Goal: Navigation & Orientation: Find specific page/section

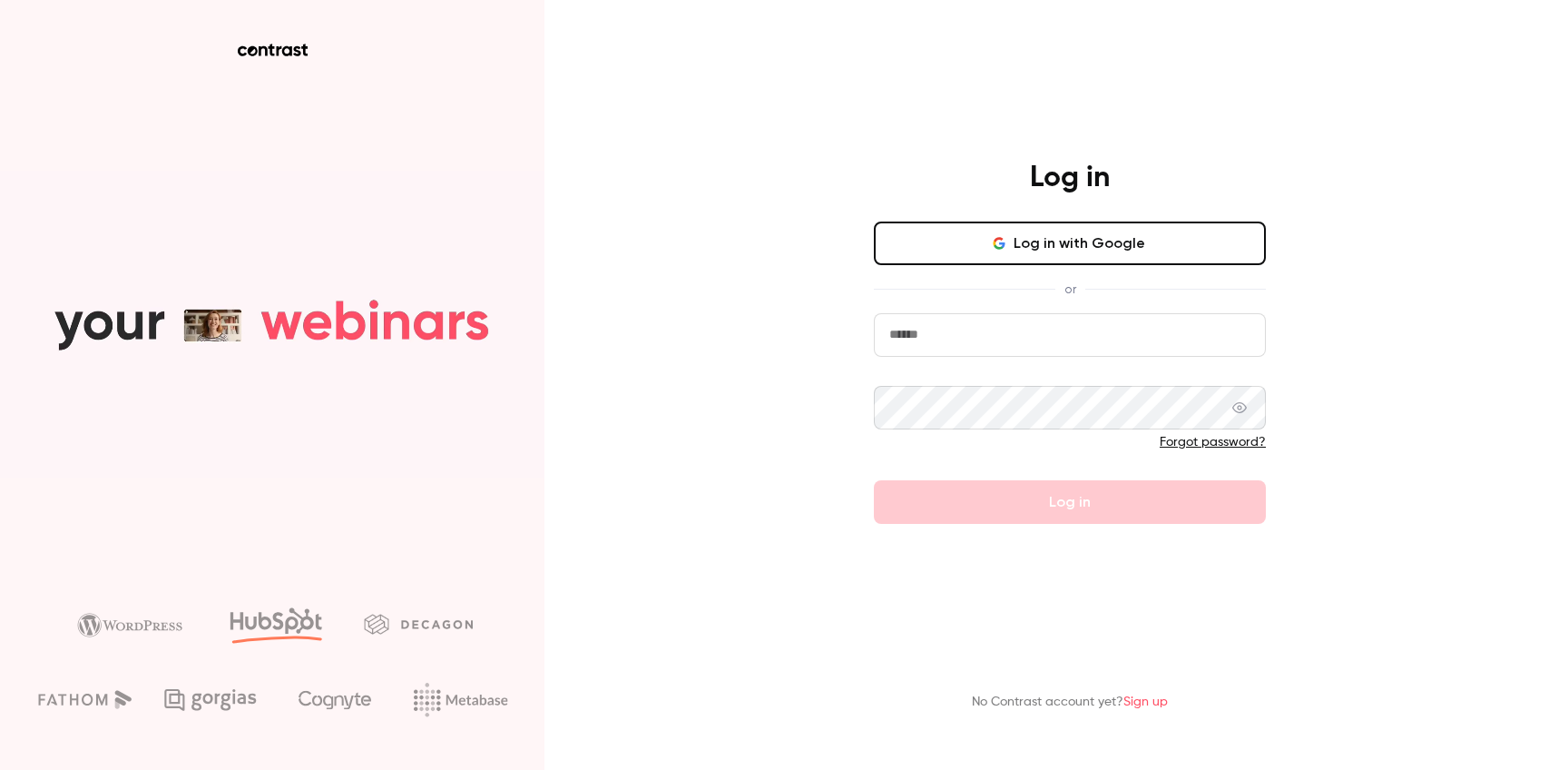
click at [1077, 243] on button "Log in with Google" at bounding box center [1070, 243] width 392 height 44
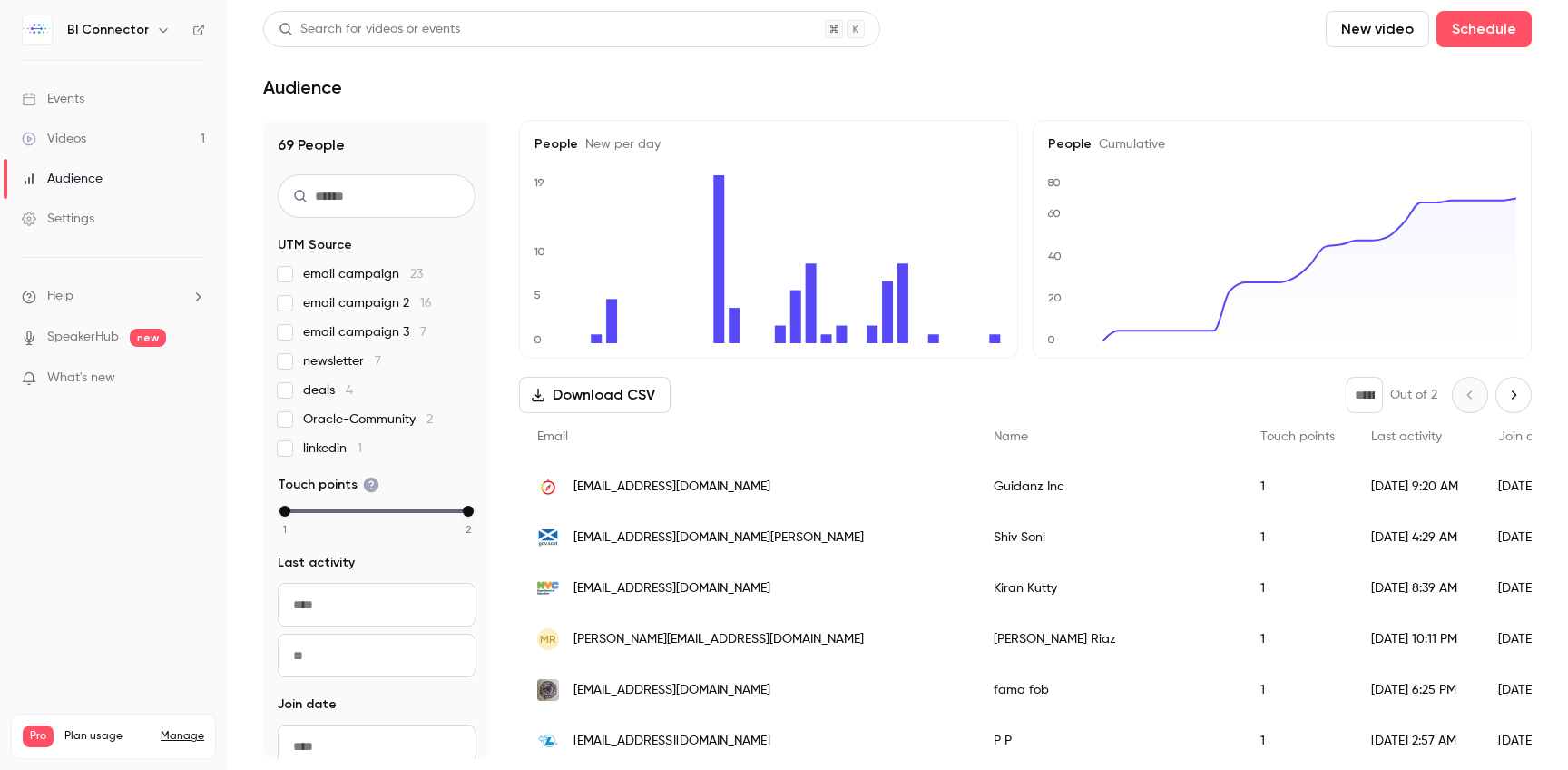
click at [313, 142] on h1 "69 People" at bounding box center [376, 145] width 198 height 21
click at [88, 168] on link "Audience" at bounding box center [113, 178] width 227 height 40
click at [1371, 433] on span "Last activity" at bounding box center [1407, 437] width 71 height 13
click at [76, 103] on div "Events" at bounding box center [53, 99] width 63 height 19
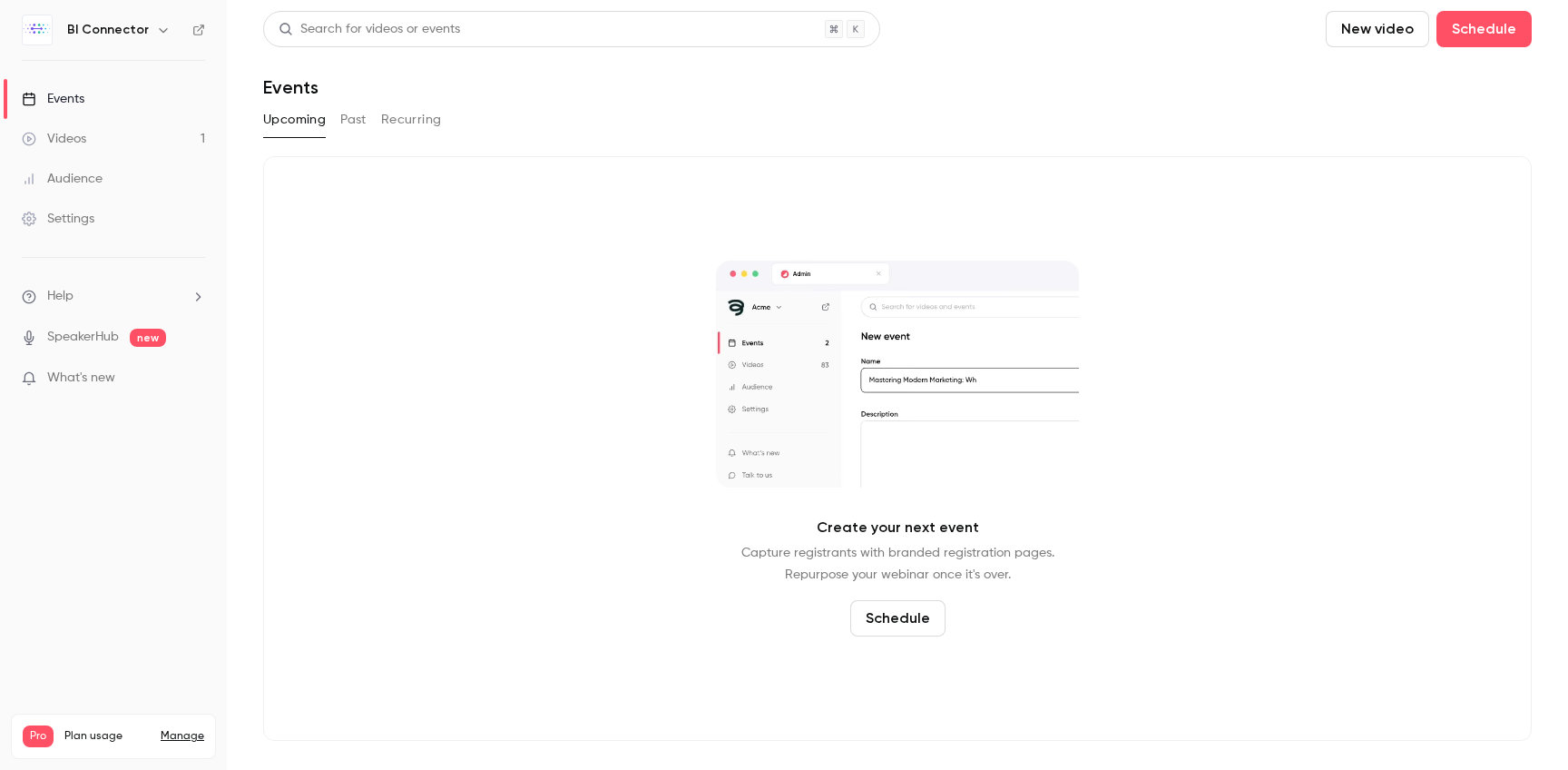
click at [353, 126] on button "Past" at bounding box center [353, 119] width 26 height 29
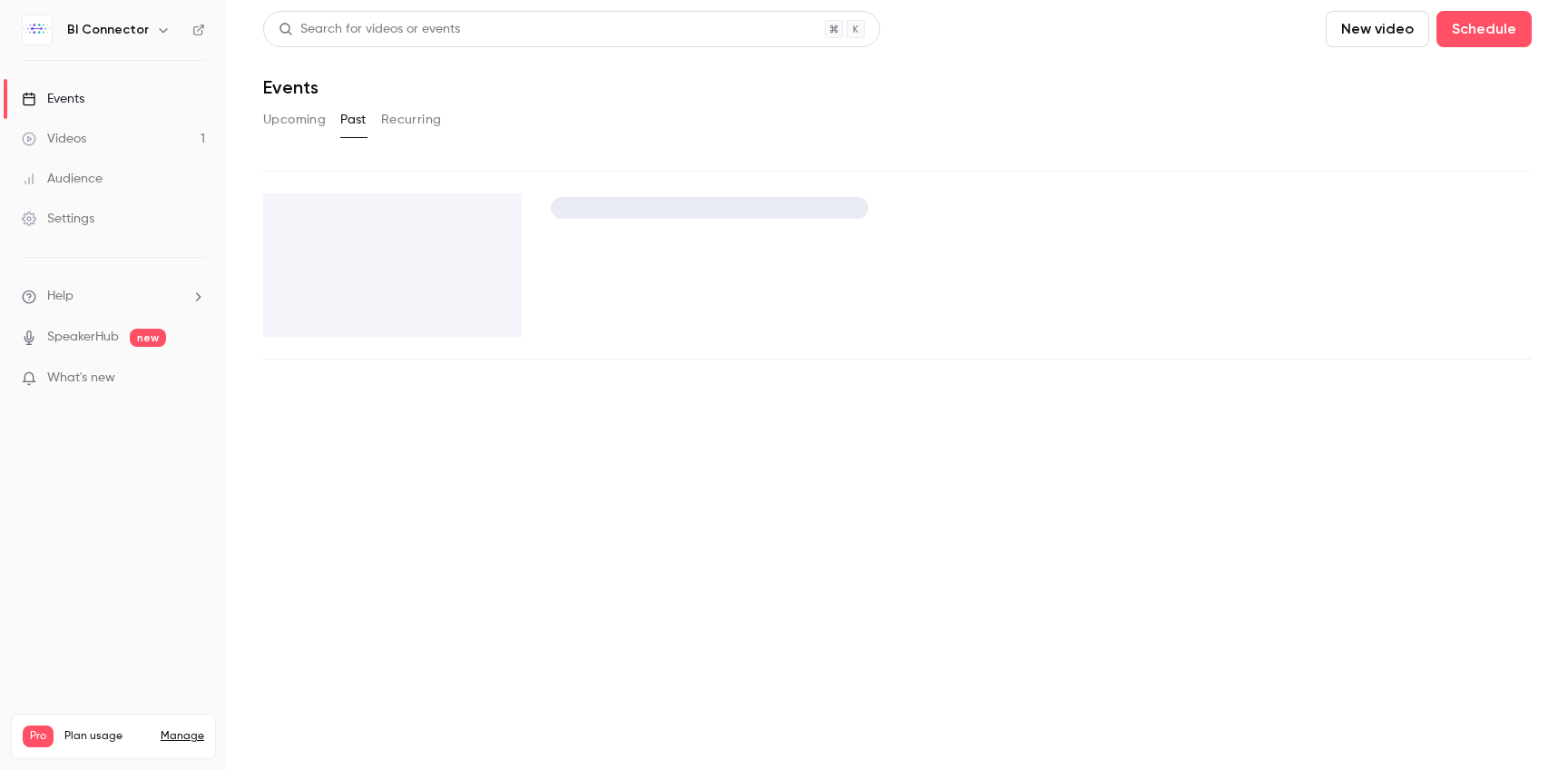
click at [342, 261] on main "Search for videos or events New video Schedule Events Upcoming Past Recurring" at bounding box center [898, 385] width 1342 height 770
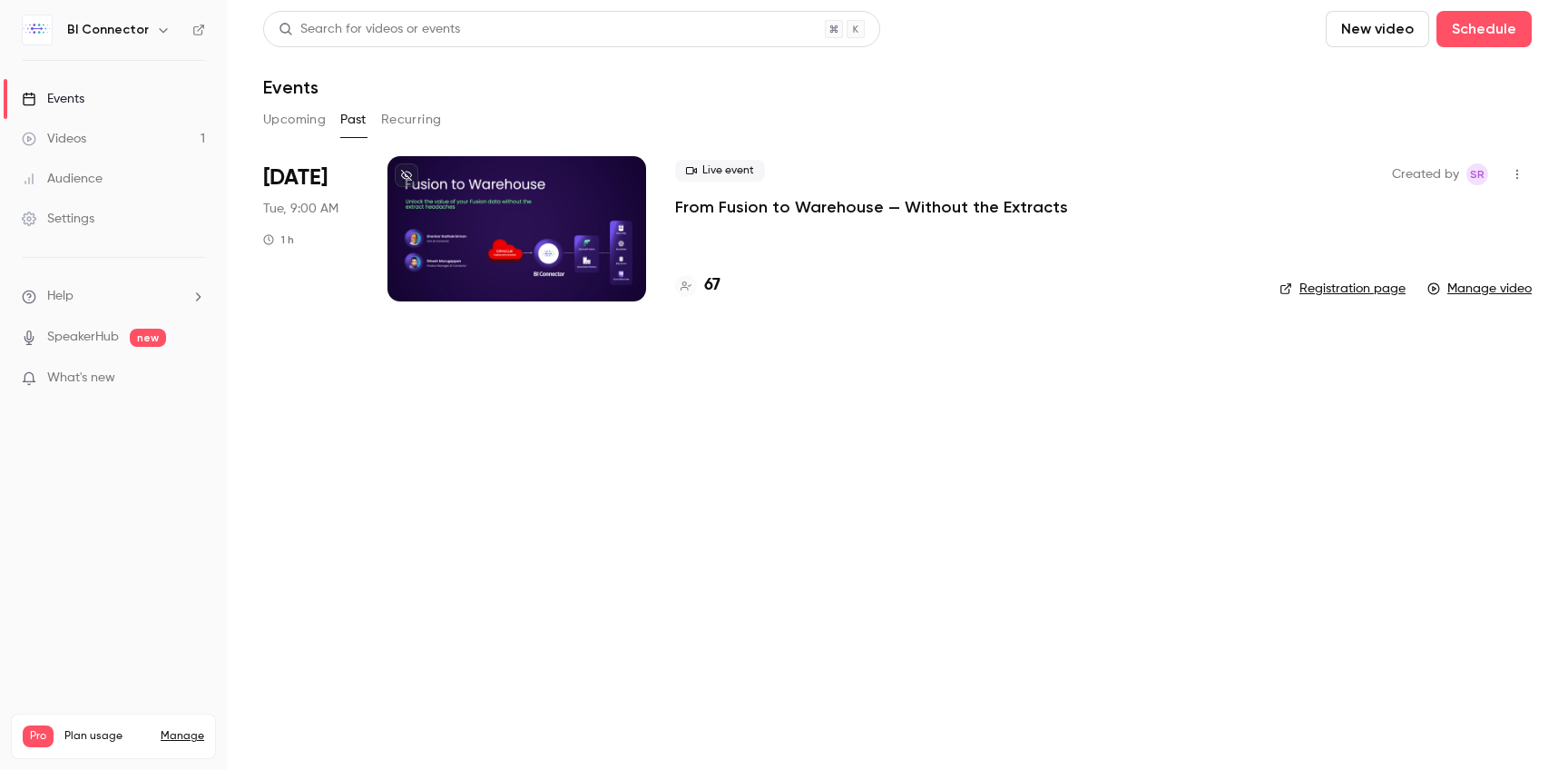
click at [524, 265] on div at bounding box center [517, 228] width 259 height 146
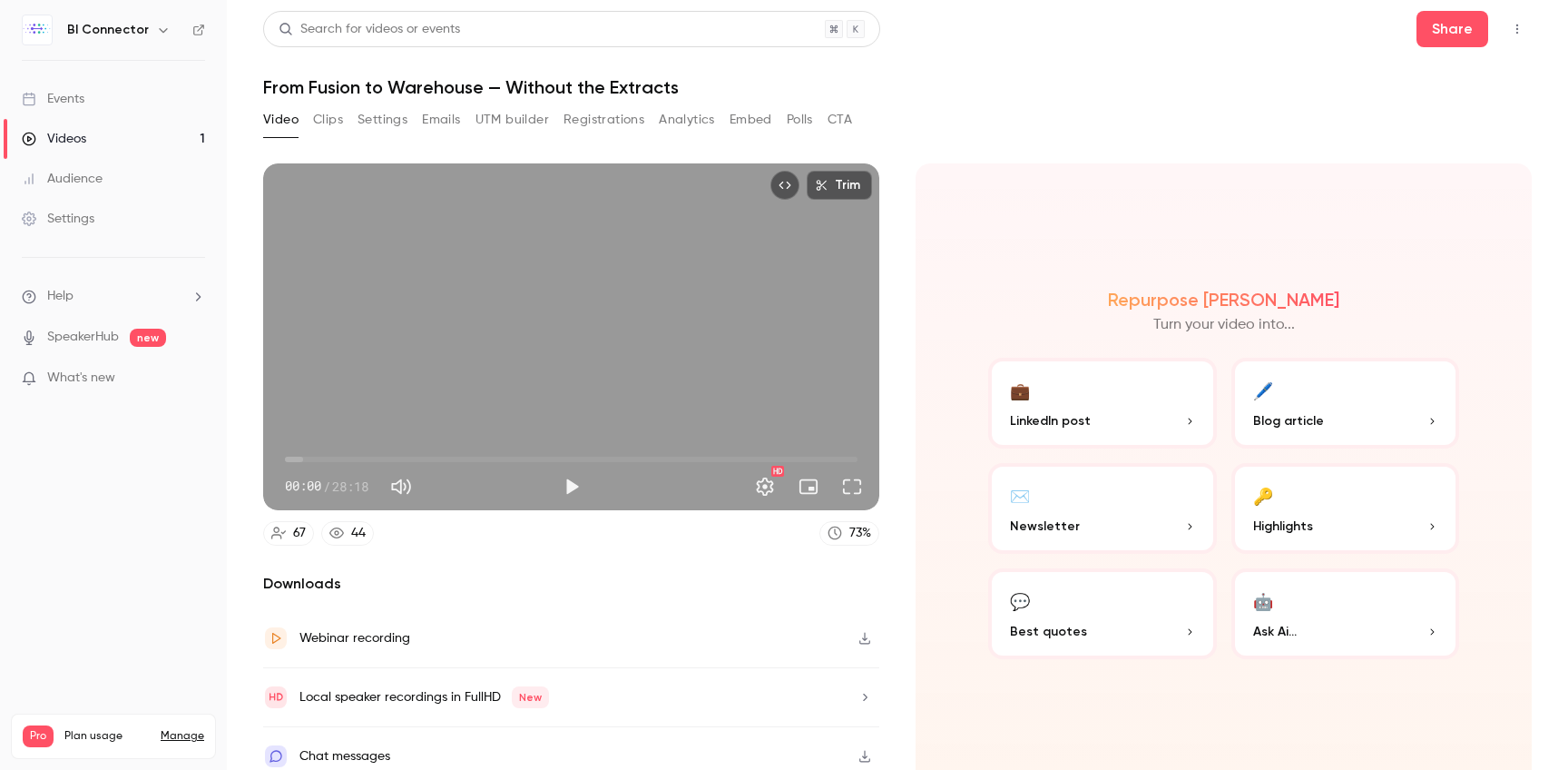
click at [625, 126] on button "Registrations" at bounding box center [604, 119] width 81 height 29
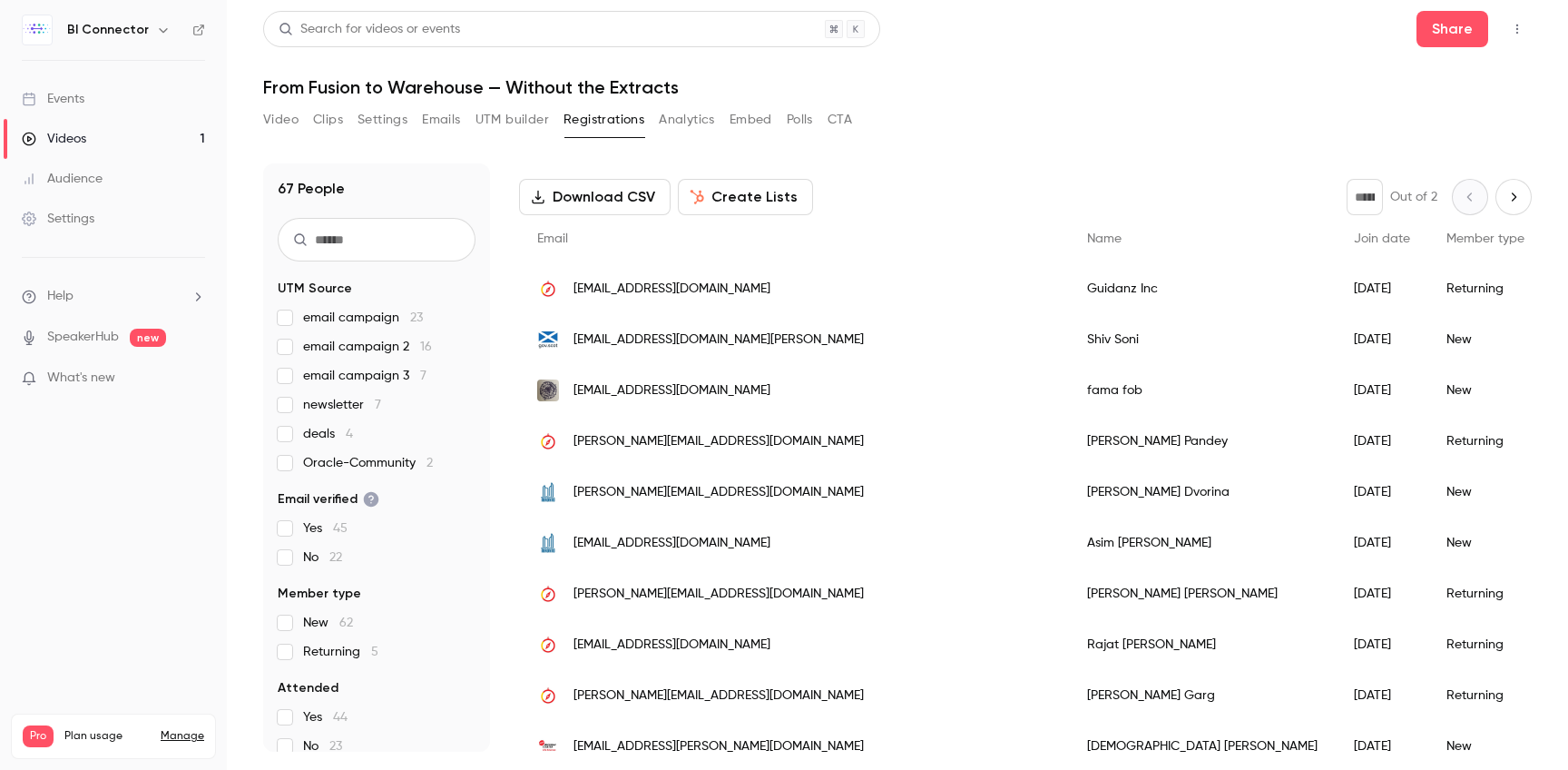
scroll to position [75, 0]
click at [114, 178] on link "Audience" at bounding box center [113, 178] width 227 height 40
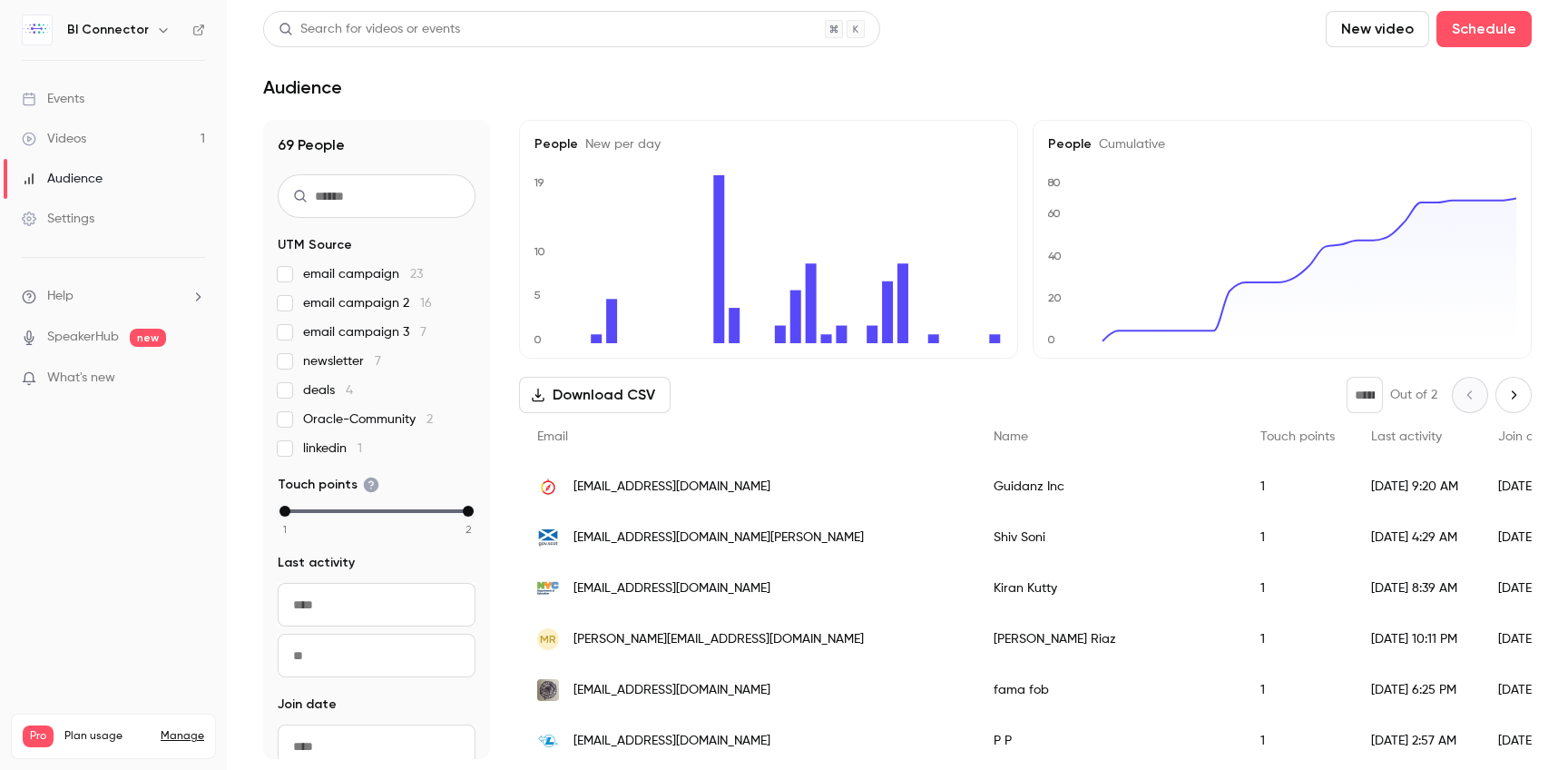
click at [327, 453] on span "linkedin 1" at bounding box center [333, 448] width 59 height 19
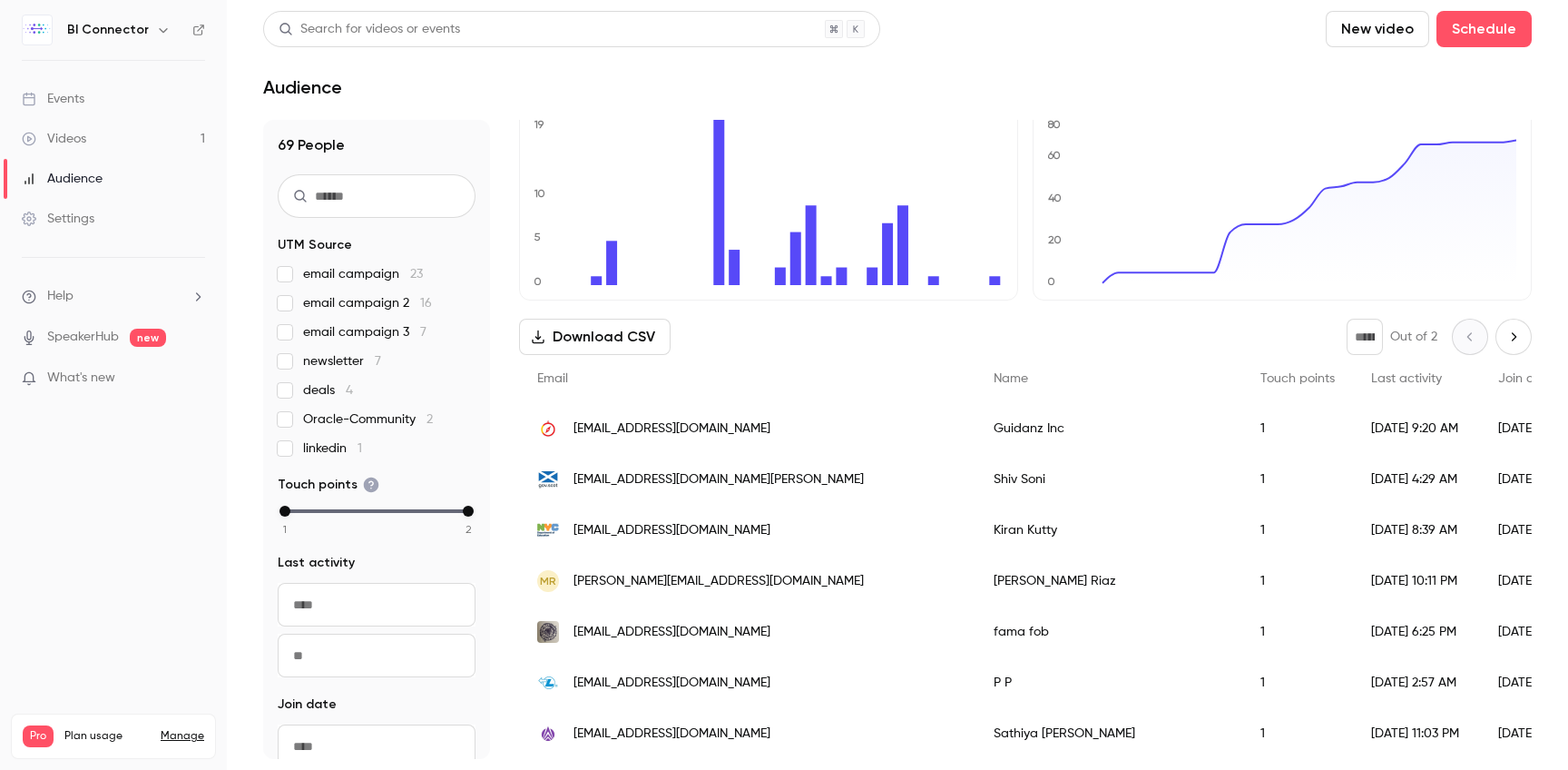
scroll to position [116, 0]
